Goal: Use online tool/utility: Utilize a website feature to perform a specific function

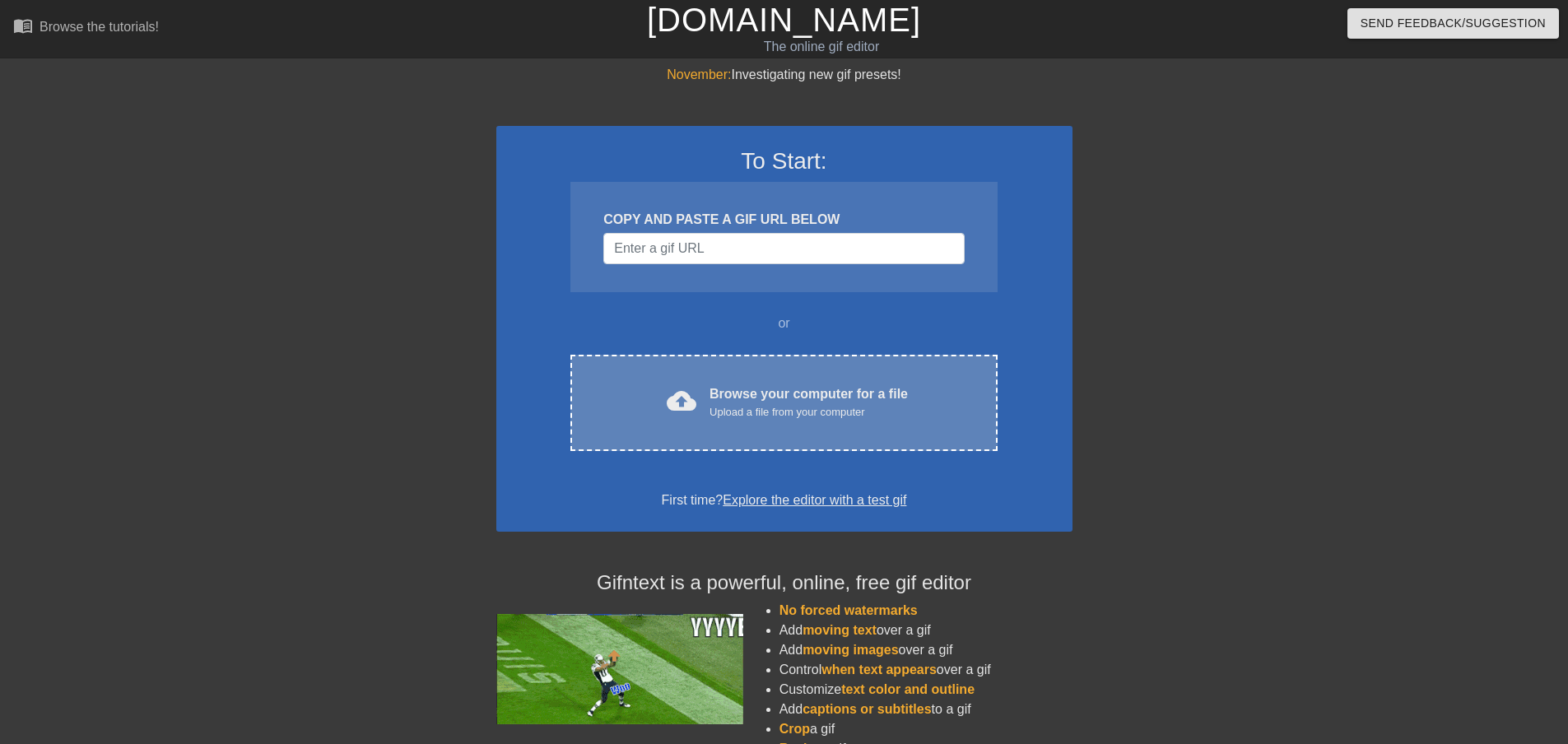
click at [748, 378] on div "cloud_upload Browse your computer for a file Upload a file from your computer C…" at bounding box center [783, 403] width 426 height 96
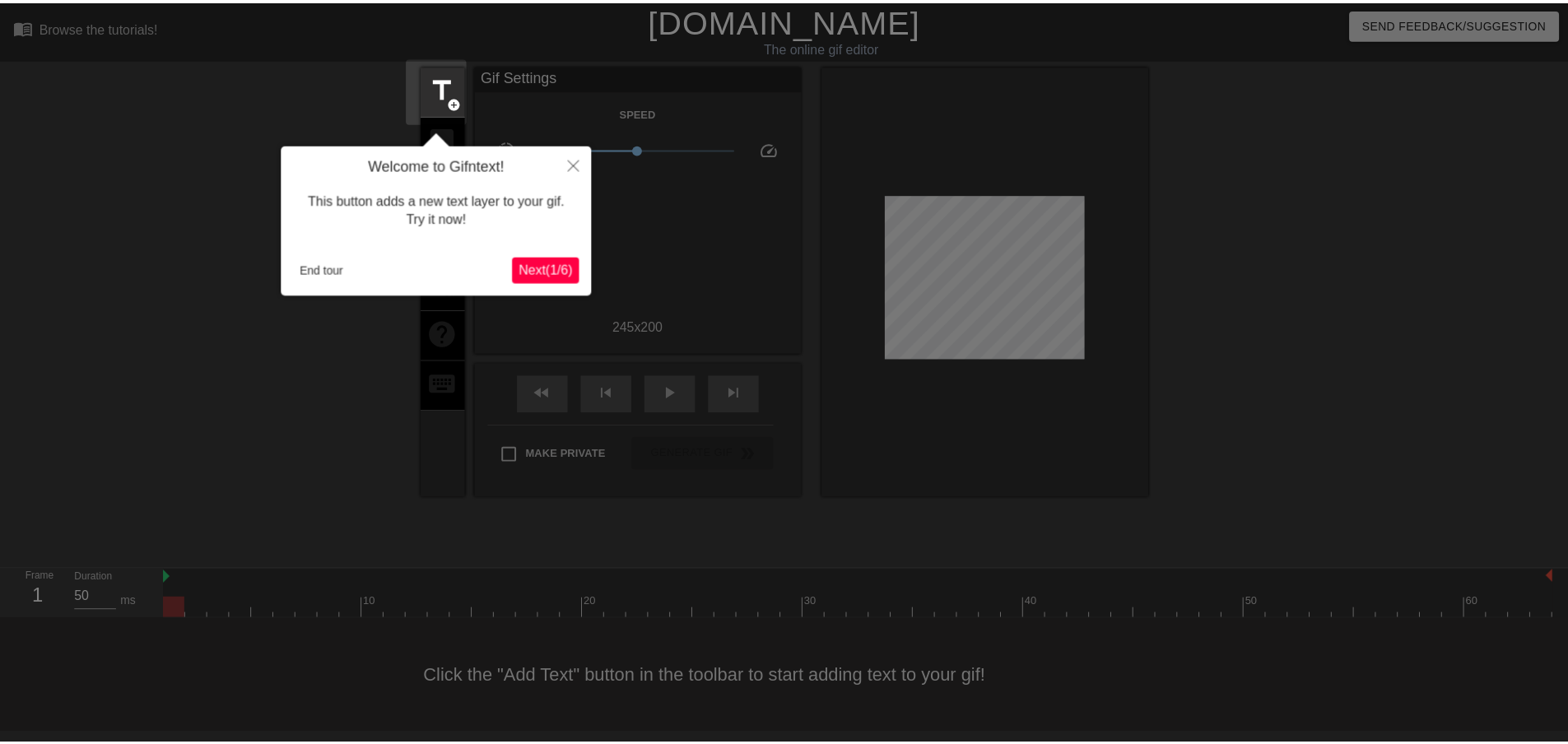
scroll to position [2, 0]
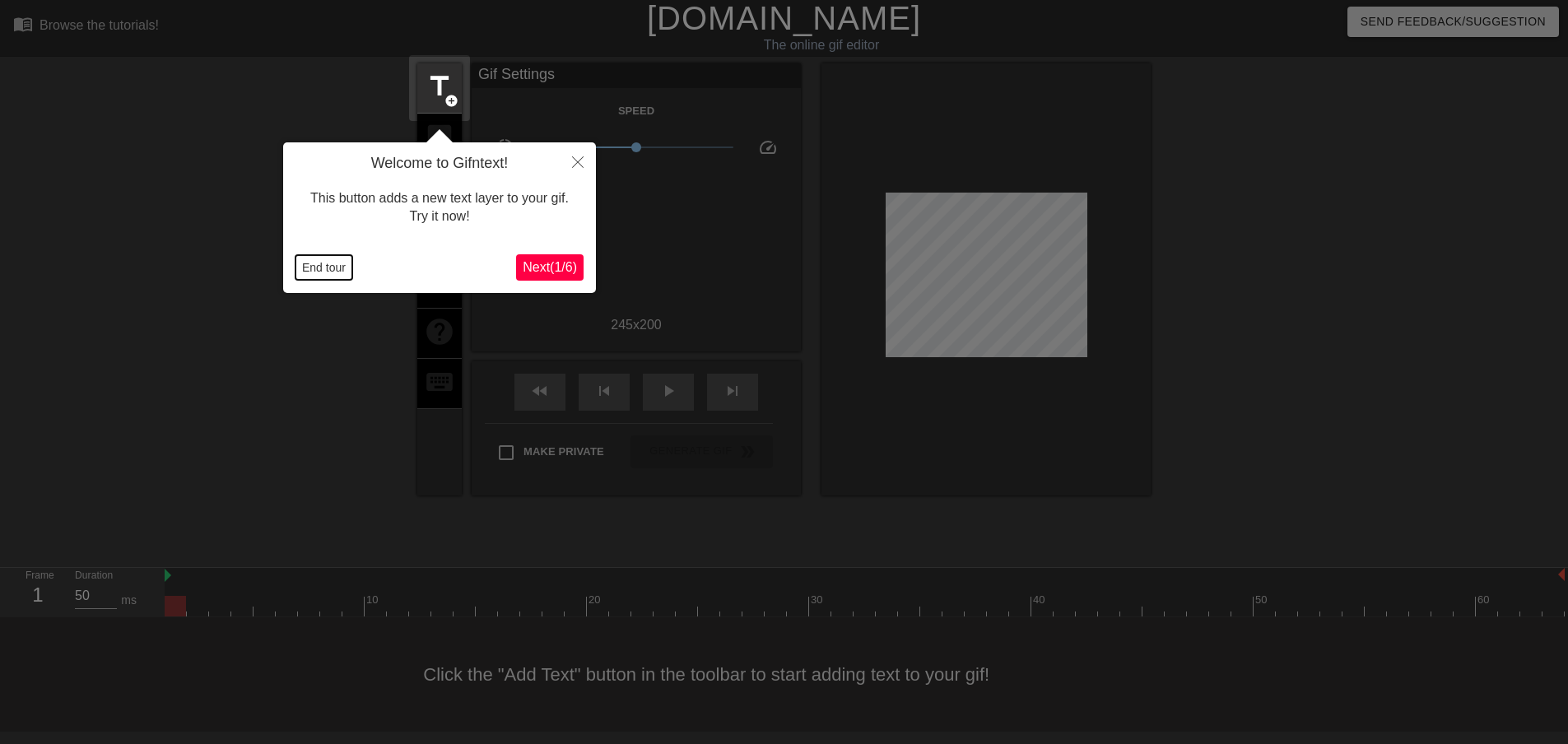
click at [324, 274] on button "End tour" at bounding box center [324, 268] width 57 height 25
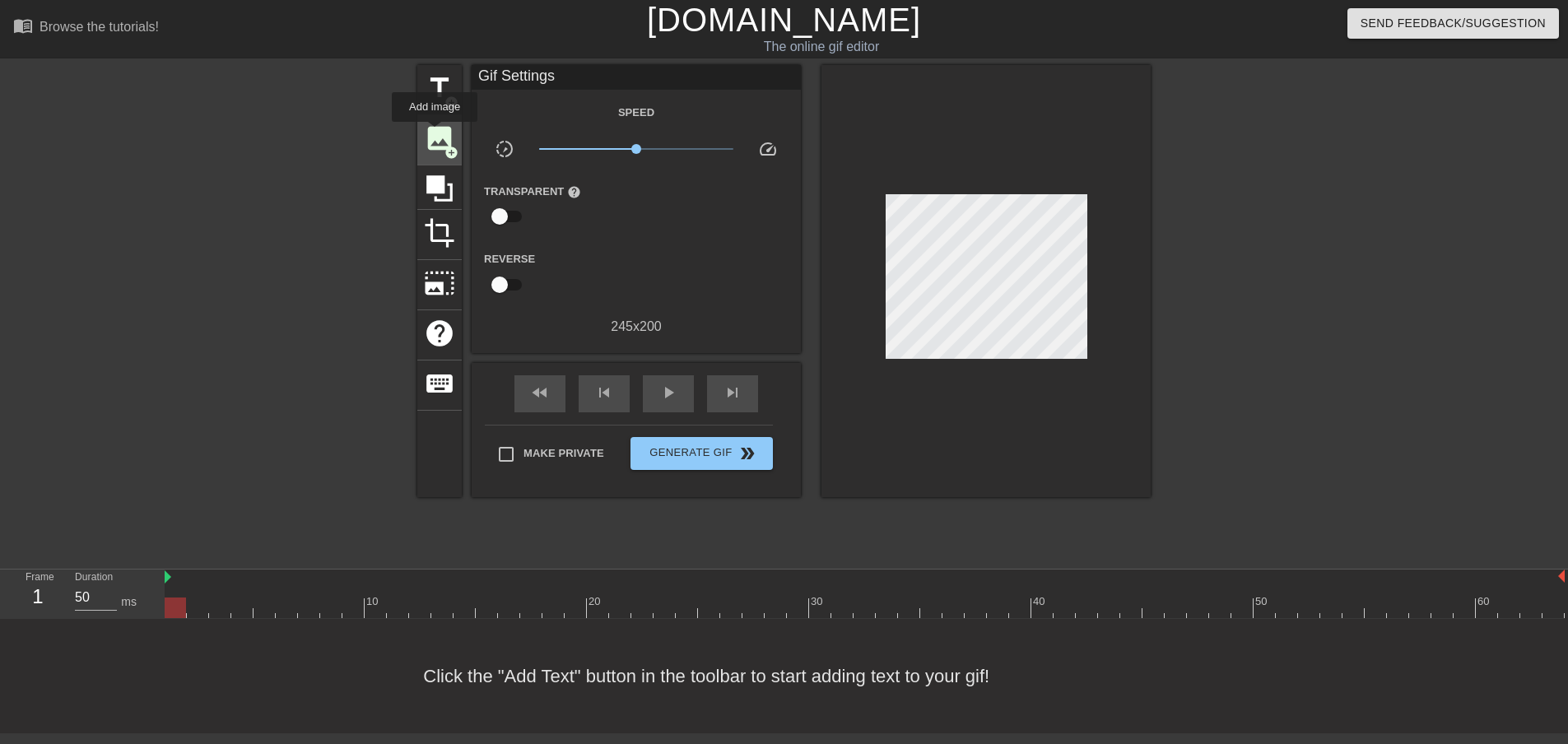
click at [434, 133] on span "image" at bounding box center [439, 138] width 31 height 31
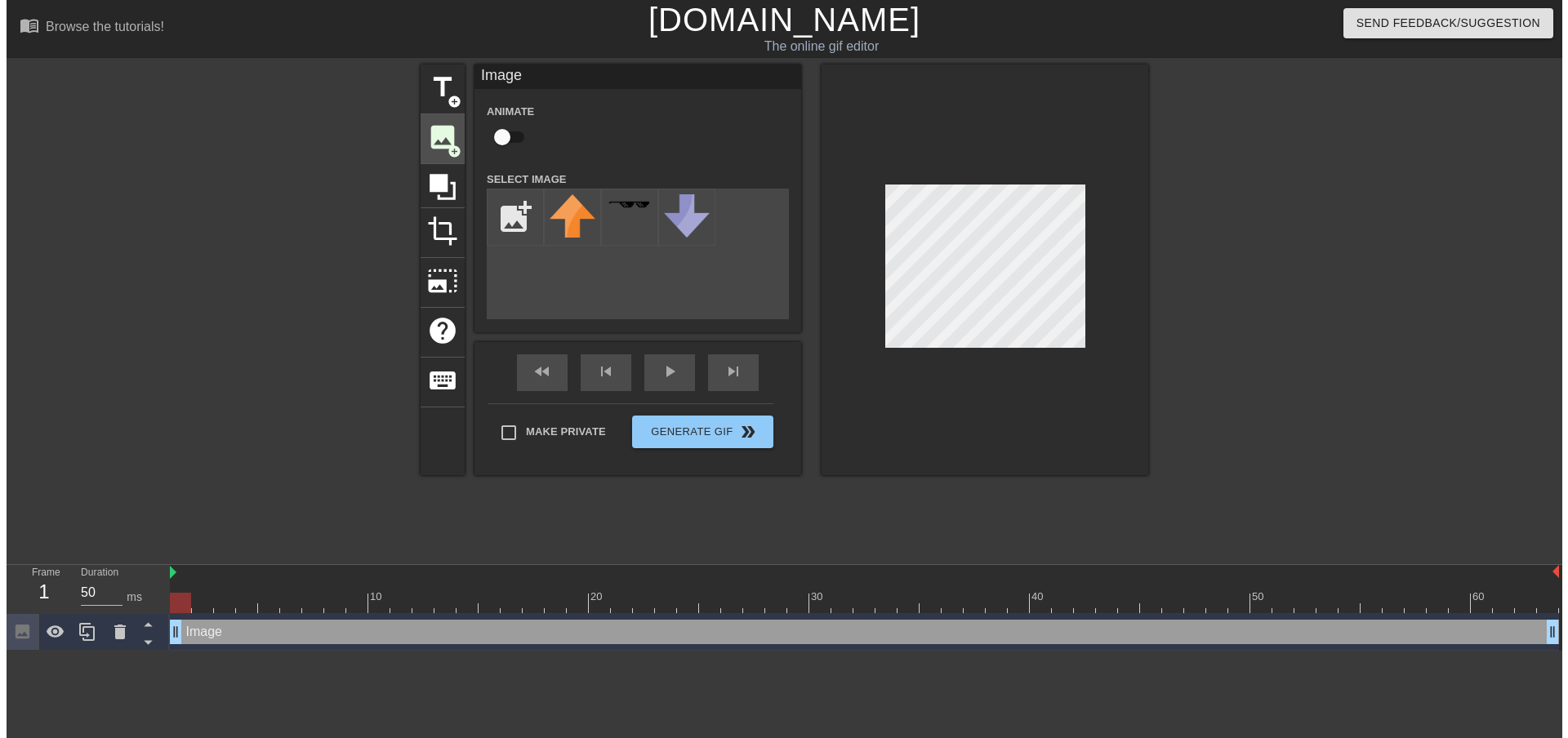
scroll to position [0, 0]
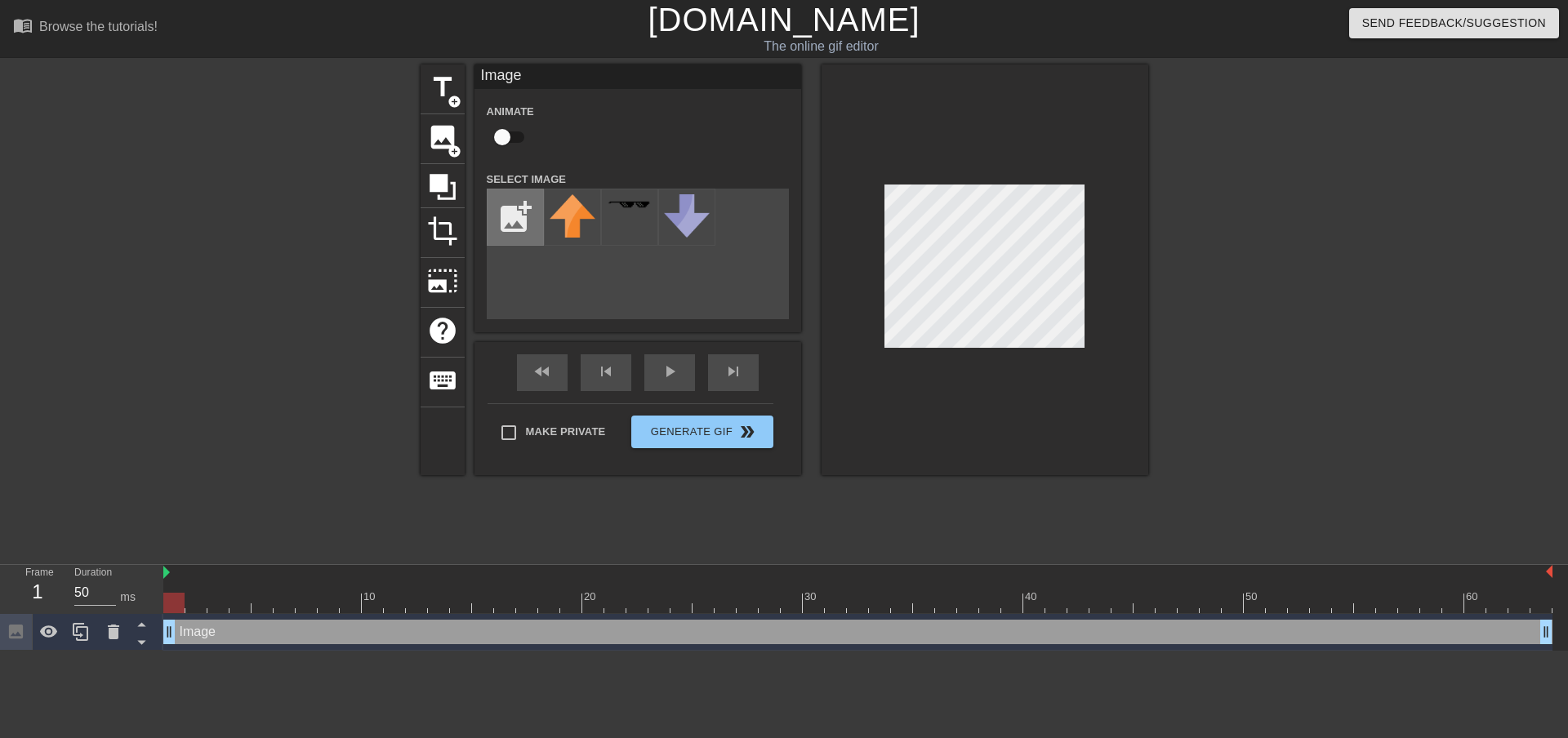
click at [497, 201] on input "file" at bounding box center [515, 217] width 56 height 56
type input "C:\fakepath\coltrautman.png"
click at [562, 201] on img at bounding box center [573, 205] width 46 height 10
click at [1089, 332] on div at bounding box center [985, 269] width 327 height 410
click at [877, 329] on div at bounding box center [985, 269] width 327 height 410
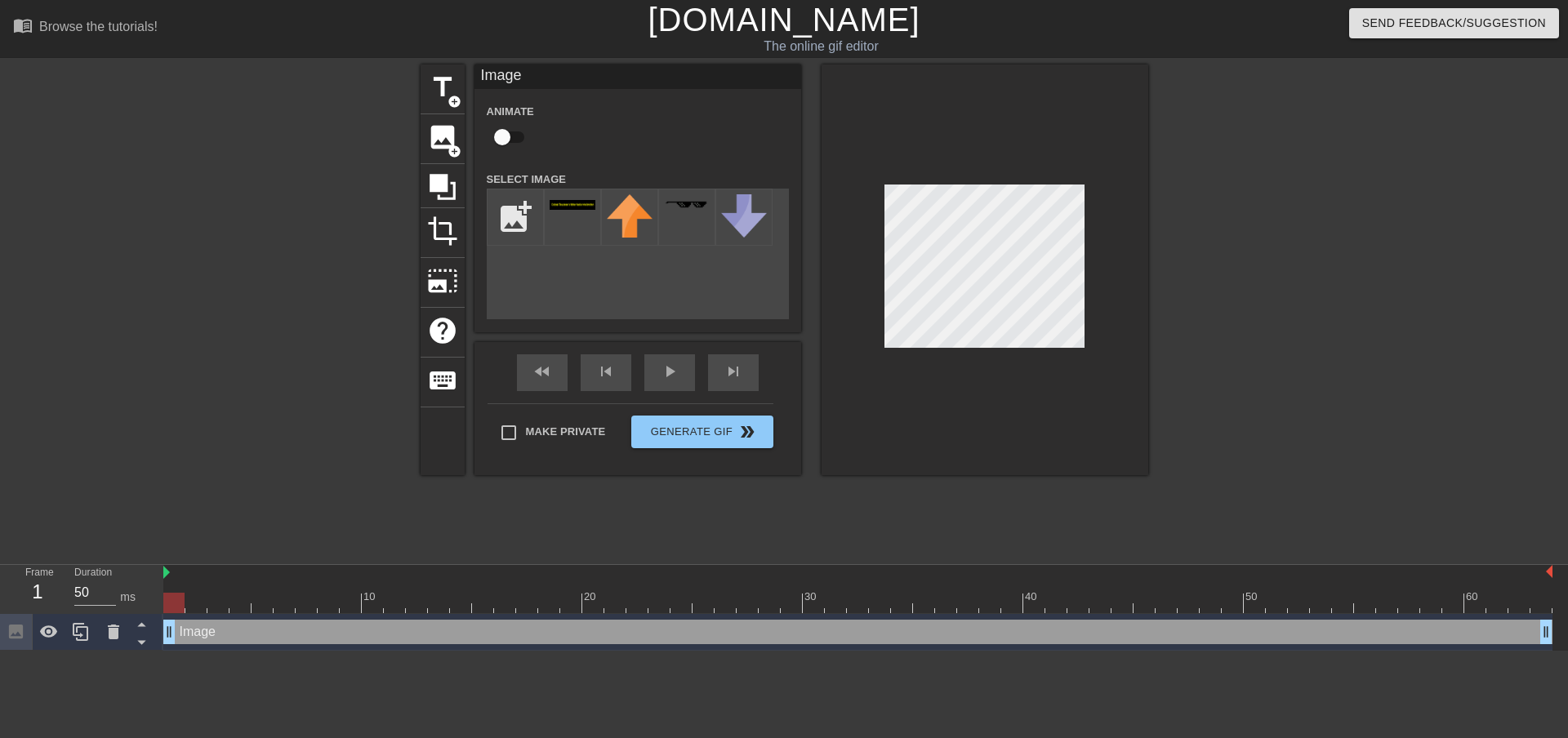
click at [882, 374] on div at bounding box center [985, 269] width 327 height 410
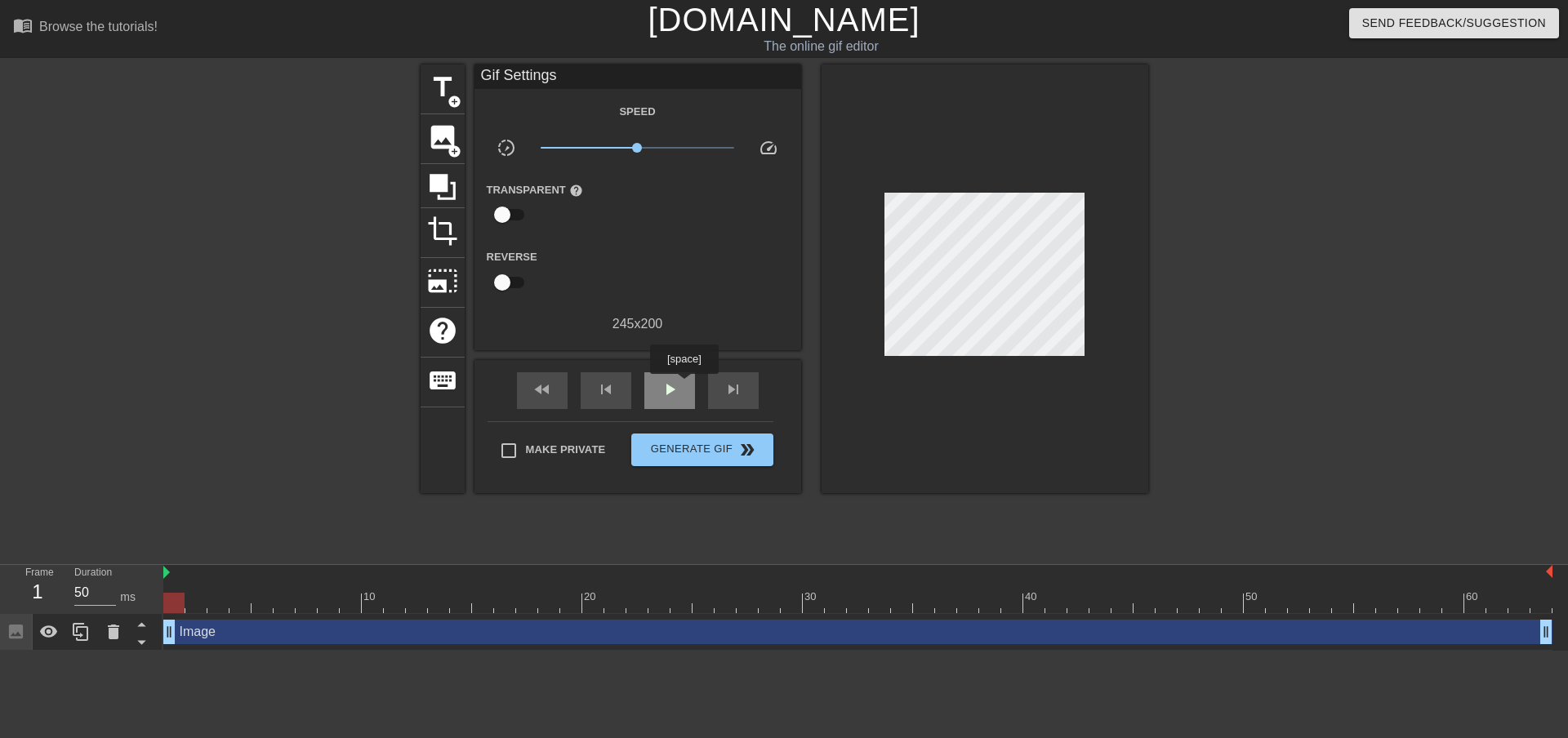
click at [683, 386] on div "play_arrow" at bounding box center [669, 391] width 50 height 37
click at [718, 441] on span "Generate Gif double_arrow" at bounding box center [701, 450] width 128 height 19
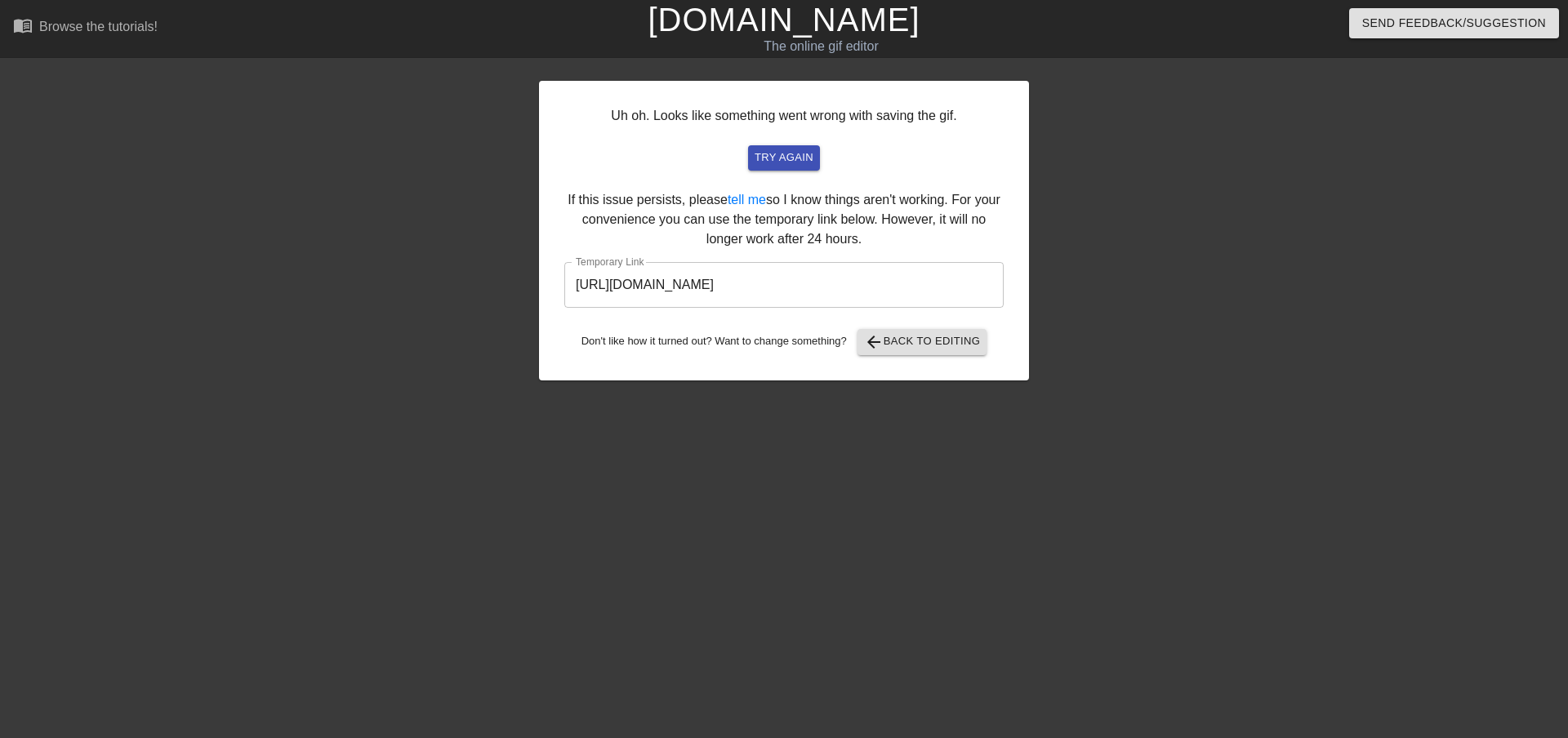
click at [931, 291] on input "[URL][DOMAIN_NAME]" at bounding box center [784, 285] width 440 height 46
